Goal: Navigation & Orientation: Find specific page/section

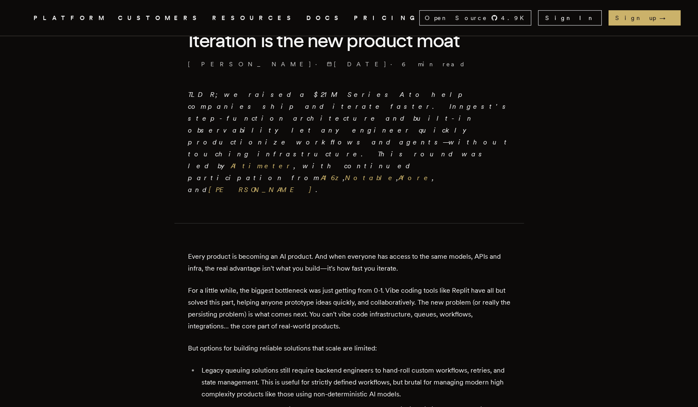
scroll to position [238, 0]
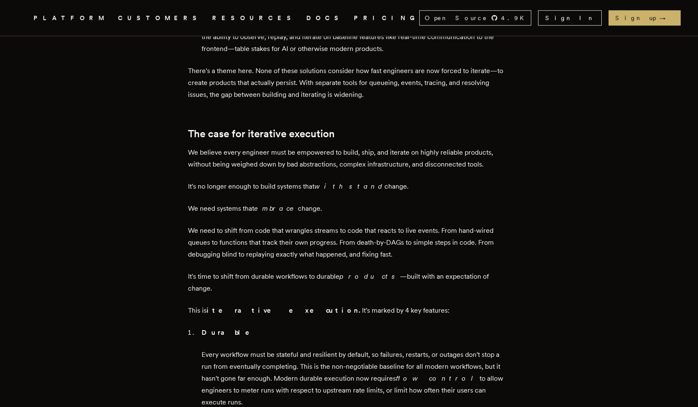
scroll to position [659, 0]
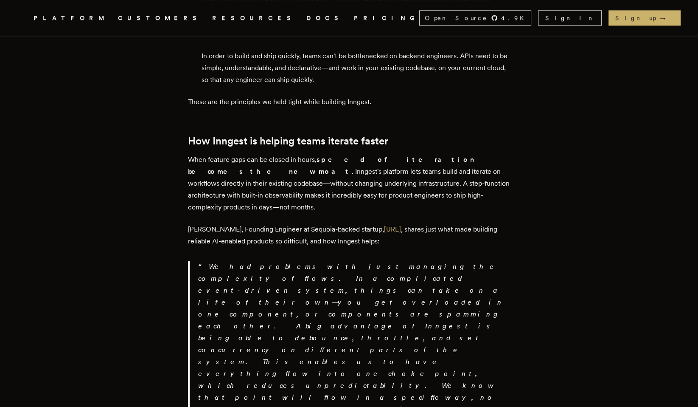
scroll to position [1241, 0]
click at [464, 223] on p "[PERSON_NAME], Founding Engineer at Sequoia-backed startup, [URL] , shares just…" at bounding box center [349, 235] width 323 height 24
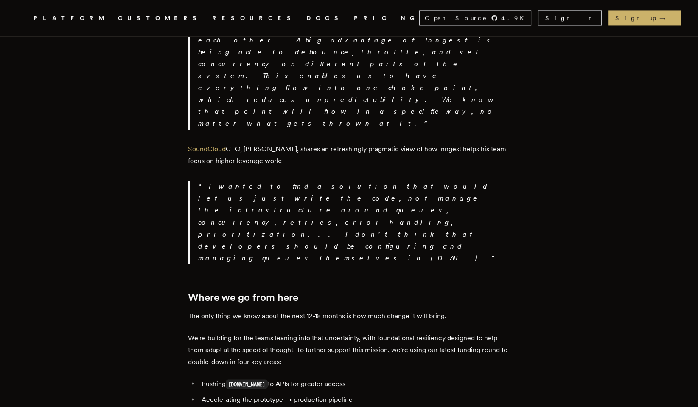
scroll to position [1527, 0]
click at [399, 376] on ul "Pushing [DOMAIN_NAME] to APIs for greater access Accelerating the prototype → p…" at bounding box center [349, 405] width 323 height 58
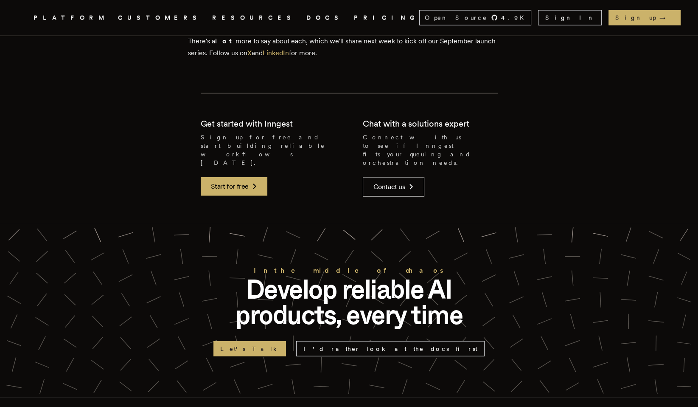
scroll to position [1937, 0]
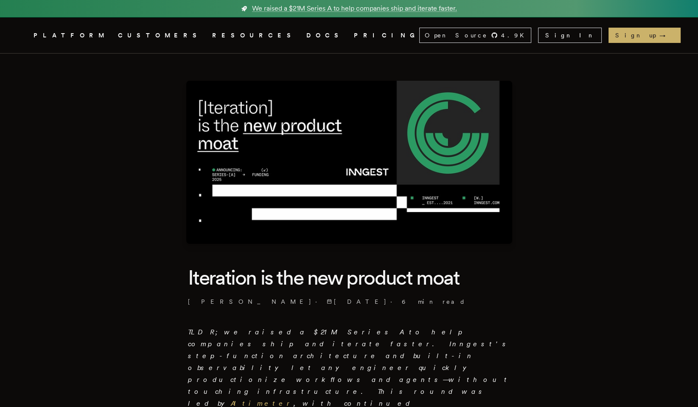
click at [223, 168] on img at bounding box center [349, 162] width 326 height 163
